Goal: Task Accomplishment & Management: Use online tool/utility

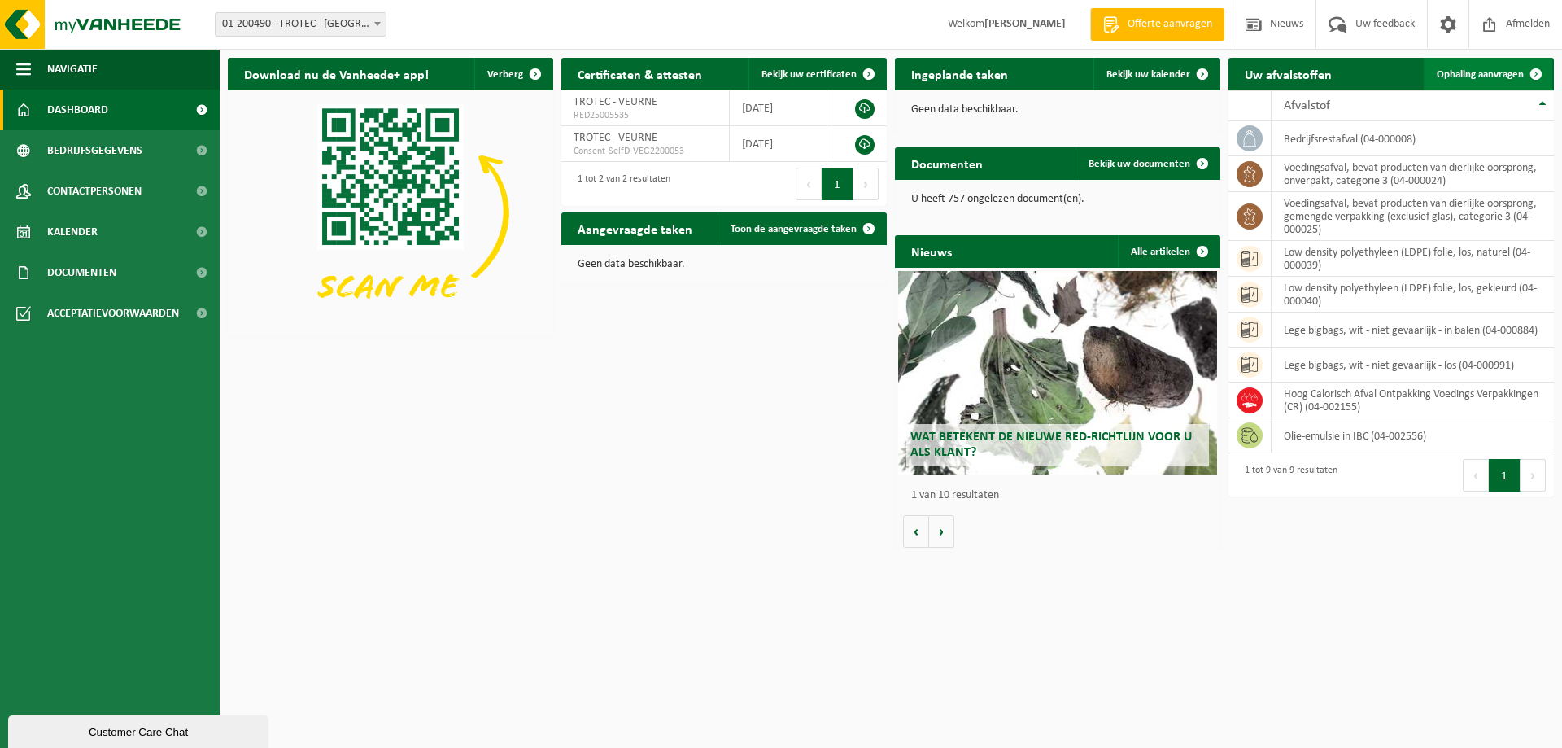
click at [1501, 69] on span "Ophaling aanvragen" at bounding box center [1480, 74] width 87 height 11
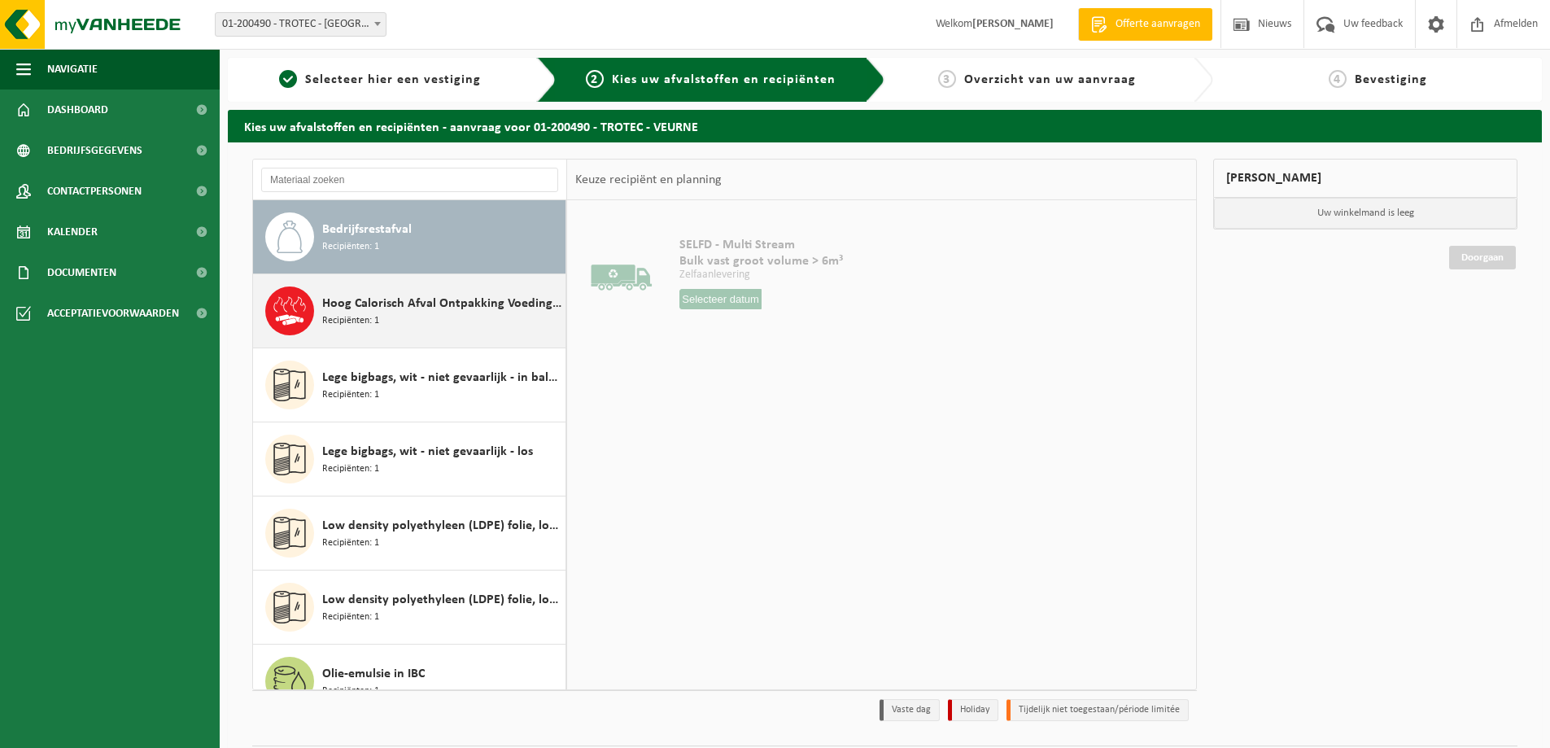
click at [371, 321] on span "Recipiënten: 1" at bounding box center [350, 320] width 57 height 15
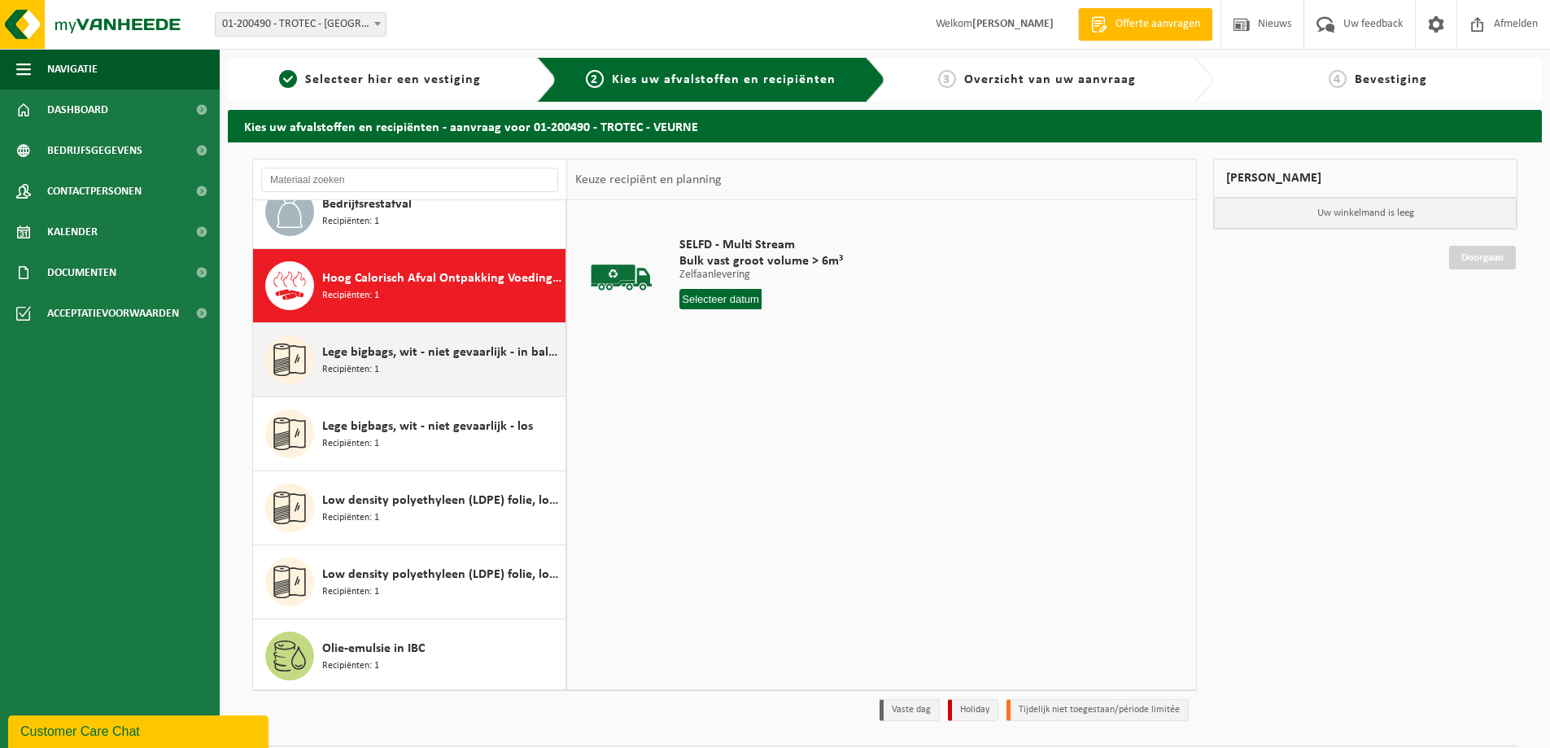
scroll to position [74, 0]
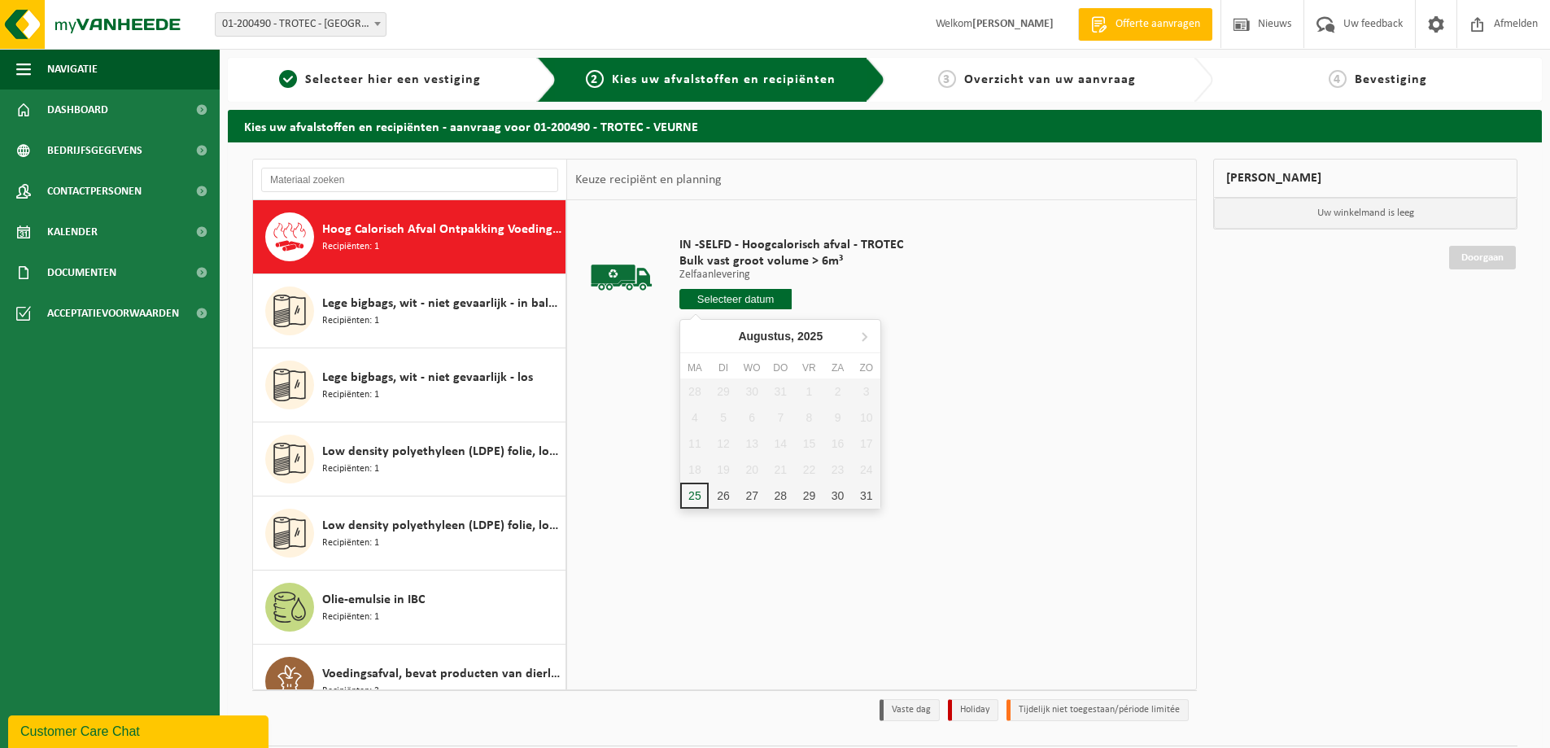
click at [722, 298] on input "text" at bounding box center [735, 299] width 112 height 20
click at [698, 489] on div "25" at bounding box center [694, 495] width 28 height 26
type input "Van 2025-08-25"
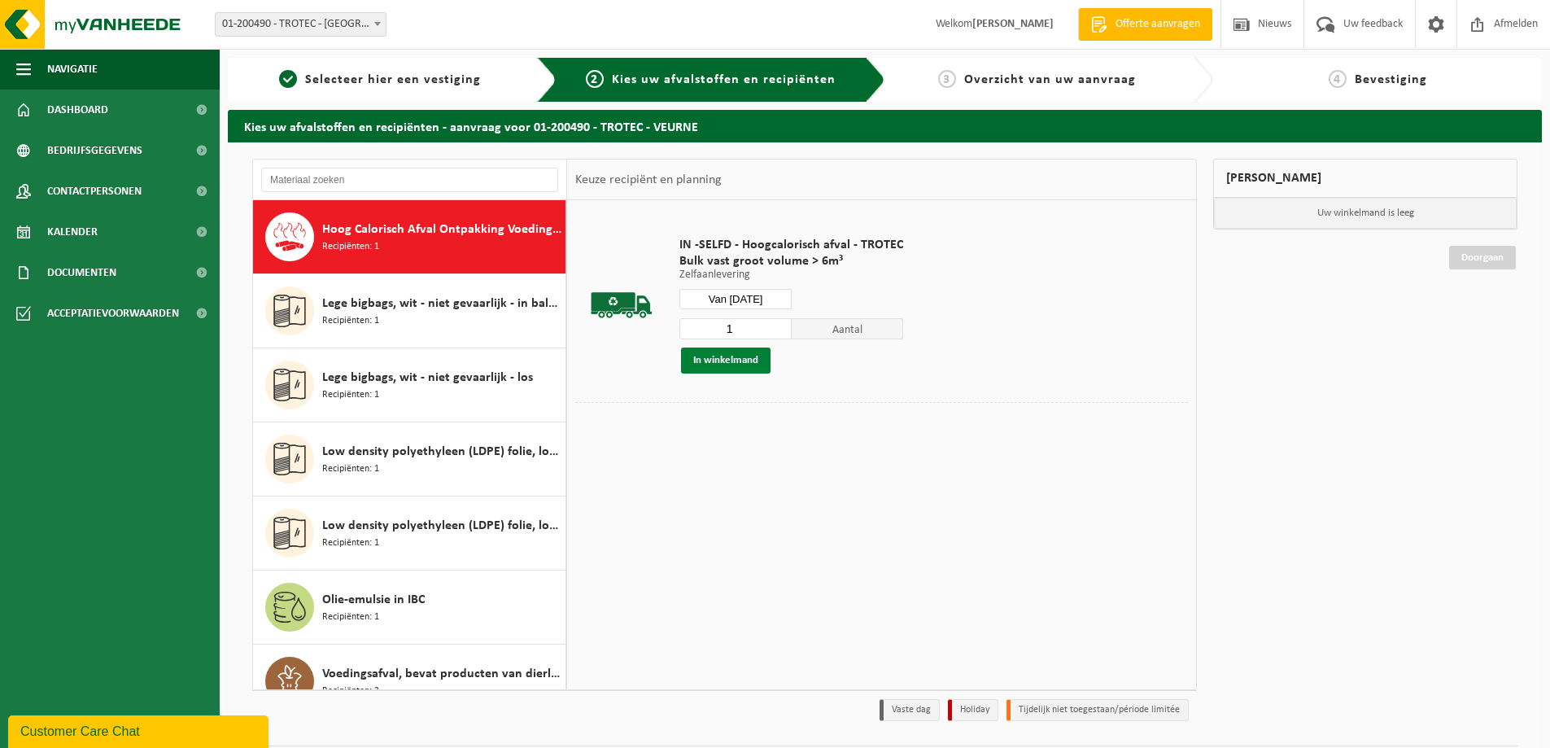
click at [717, 351] on button "In winkelmand" at bounding box center [726, 360] width 90 height 26
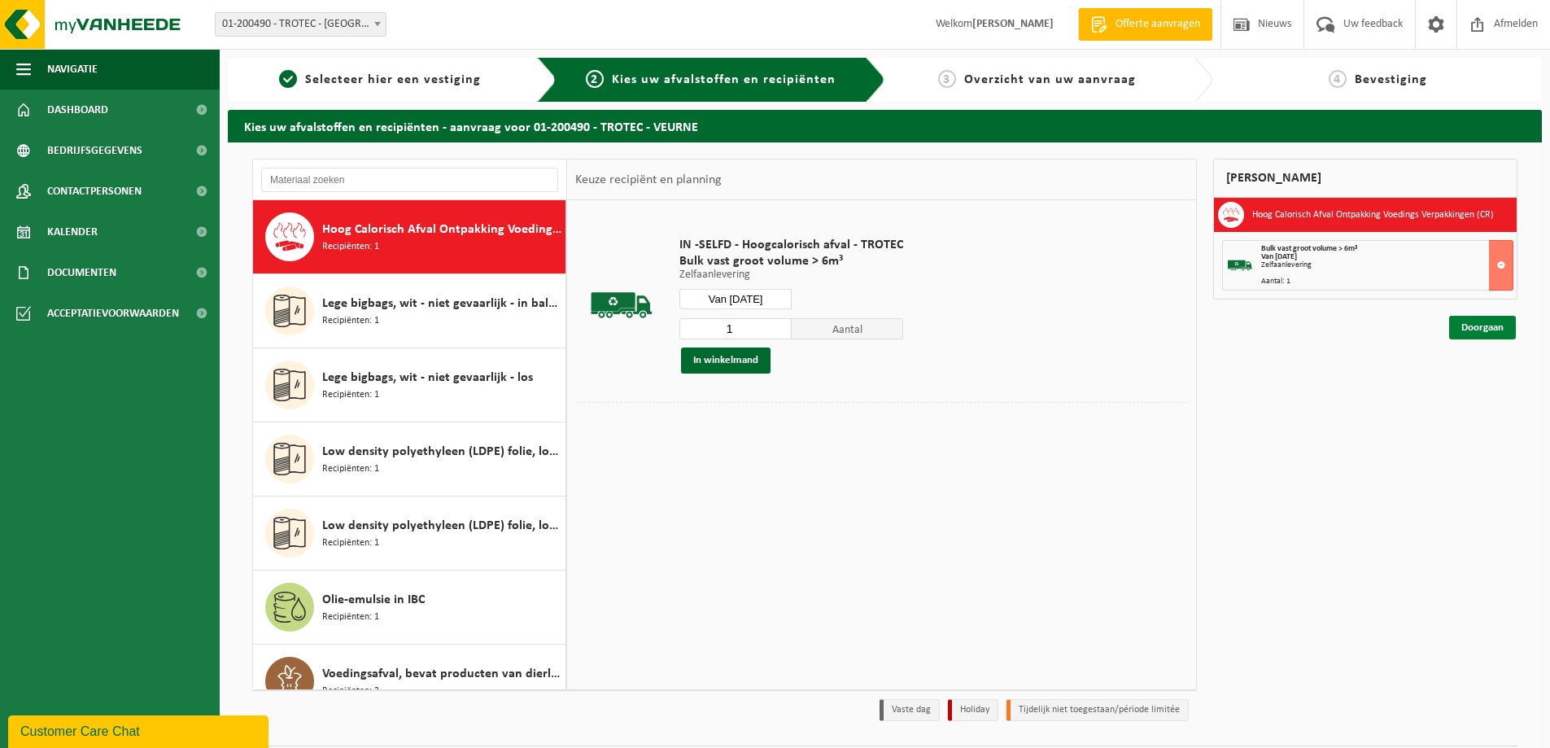
click at [1465, 327] on link "Doorgaan" at bounding box center [1482, 328] width 67 height 24
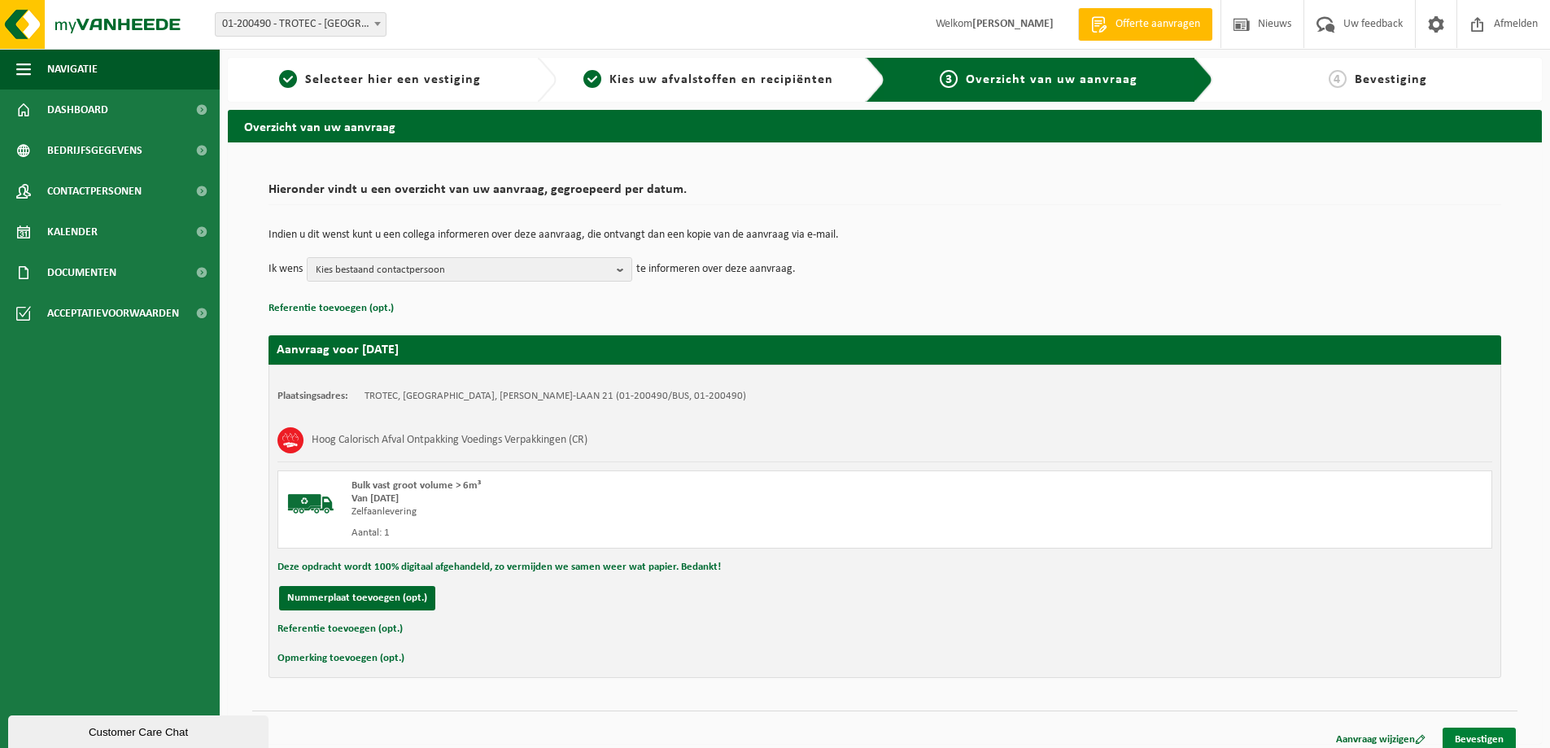
click at [1464, 736] on link "Bevestigen" at bounding box center [1479, 739] width 73 height 24
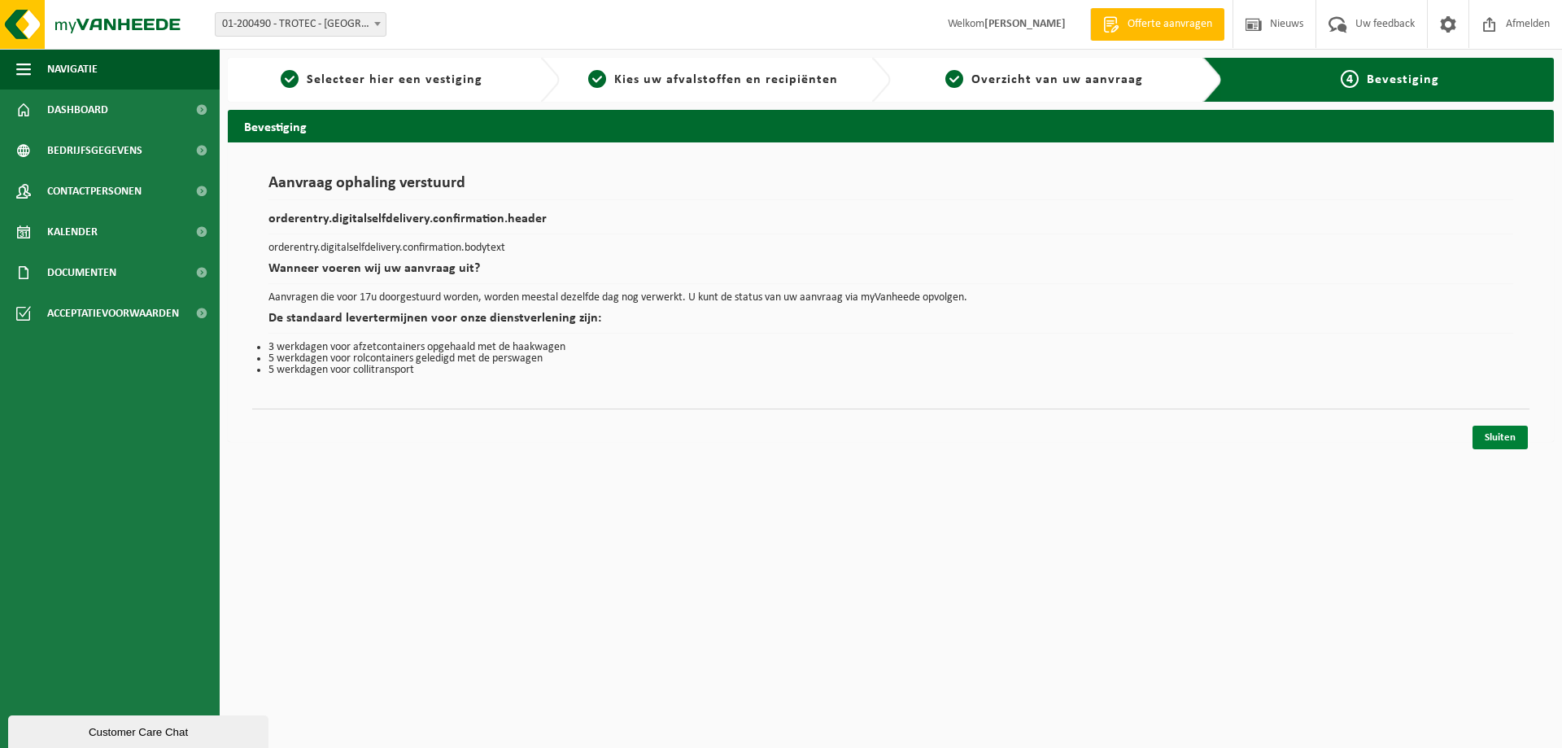
click at [1509, 433] on link "Sluiten" at bounding box center [1500, 438] width 55 height 24
